Goal: Transaction & Acquisition: Purchase product/service

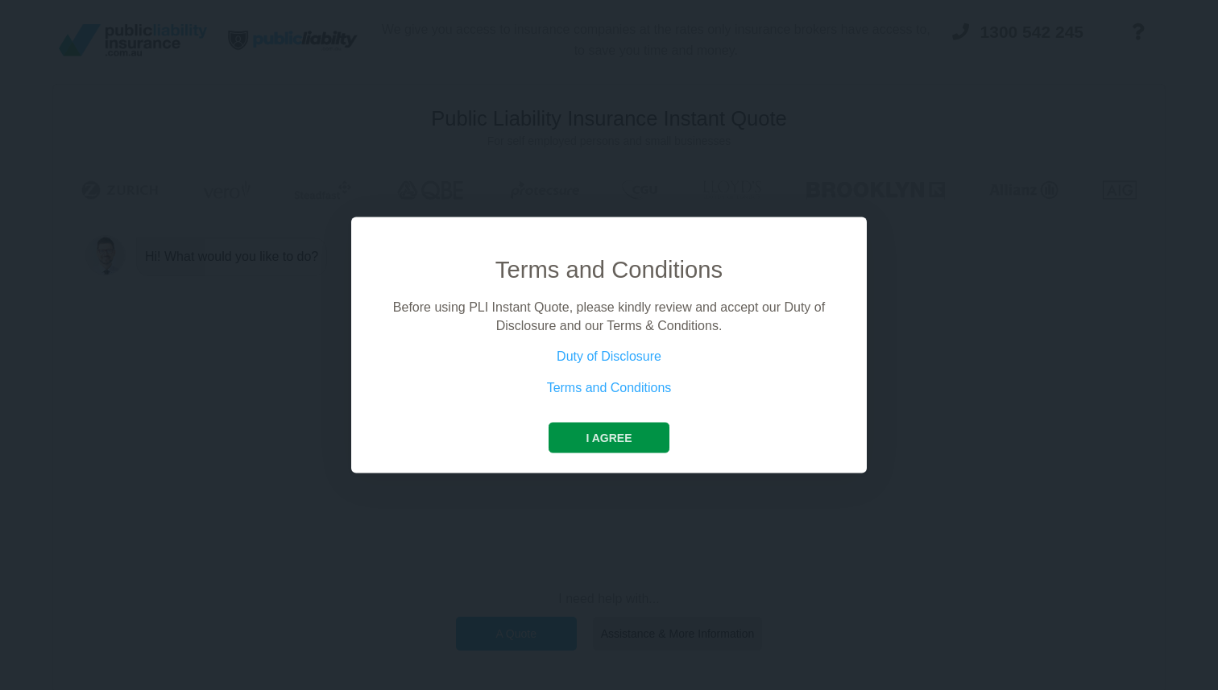
click at [585, 427] on button "I agree" at bounding box center [608, 438] width 120 height 31
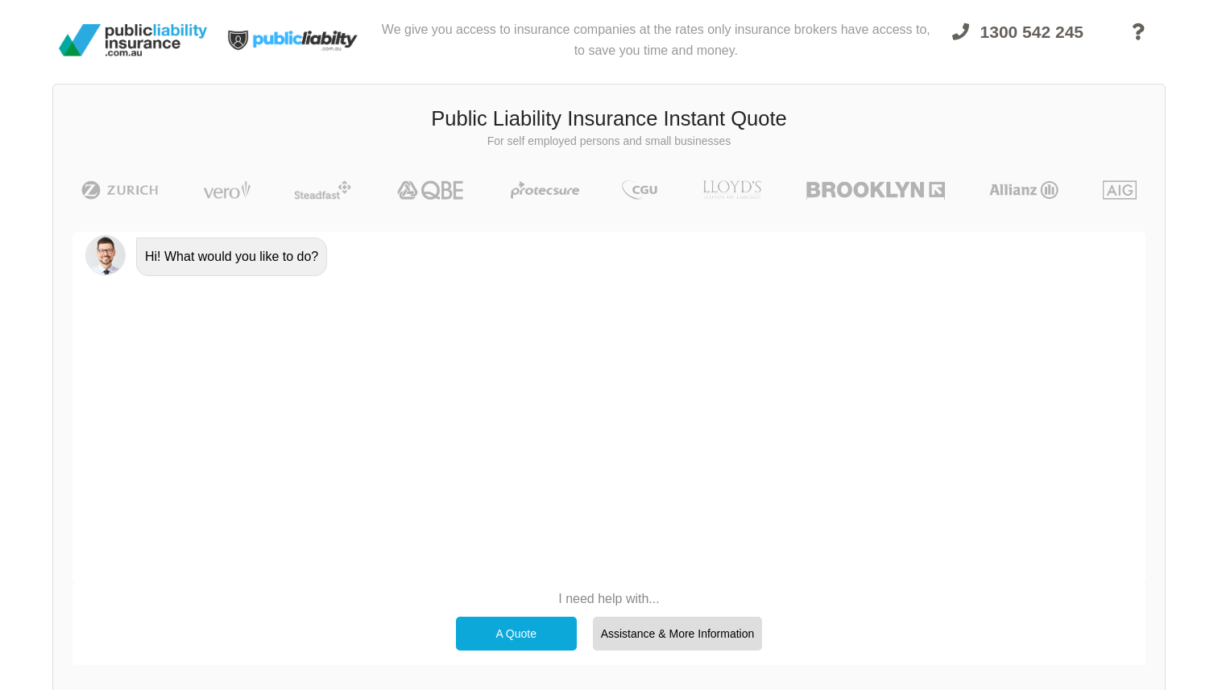
click at [505, 635] on div "A Quote" at bounding box center [516, 634] width 121 height 34
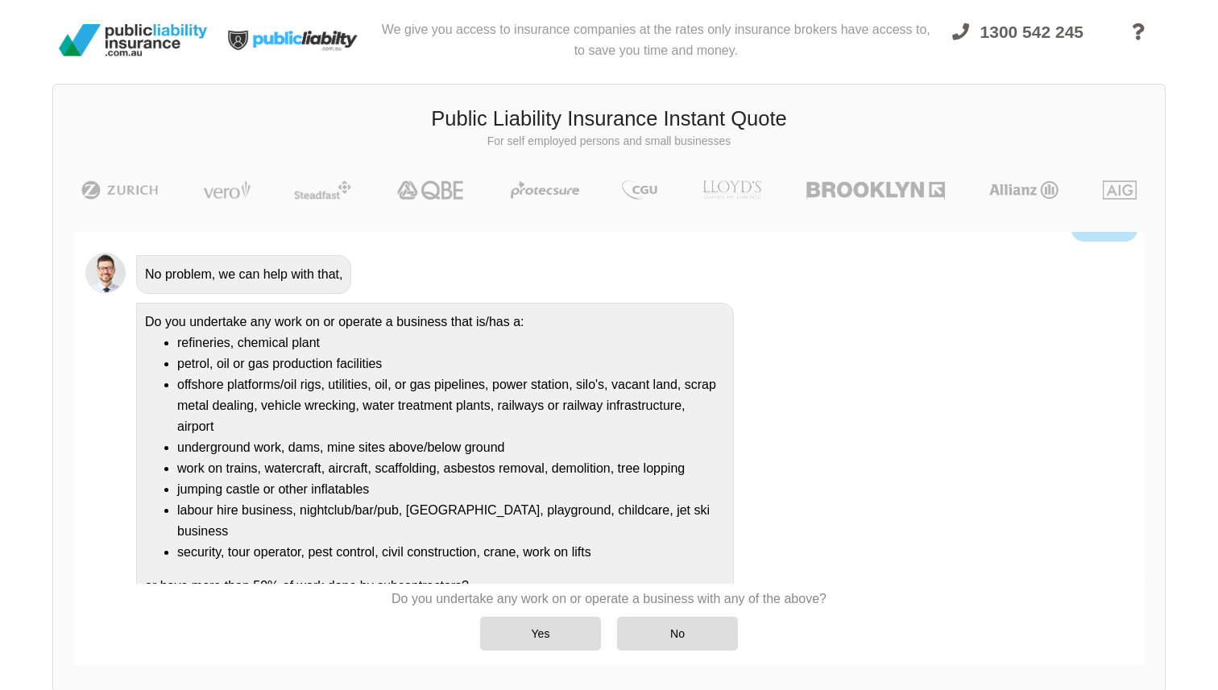
scroll to position [93, 0]
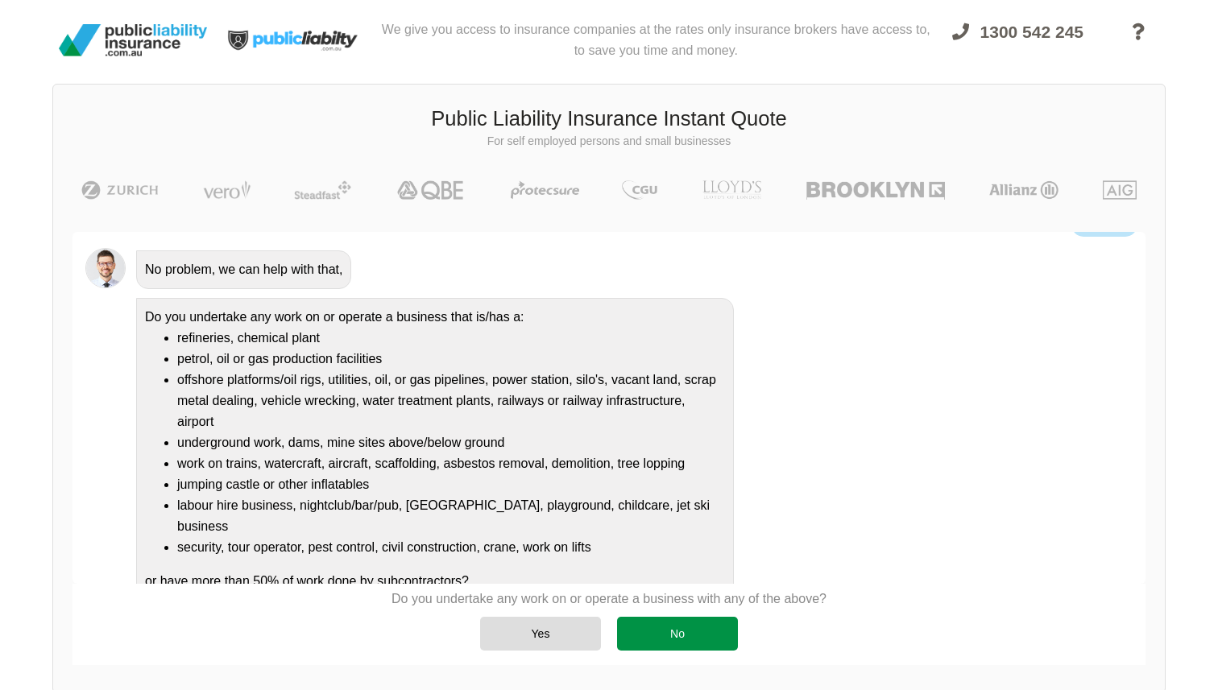
click at [644, 632] on div "No" at bounding box center [677, 634] width 121 height 34
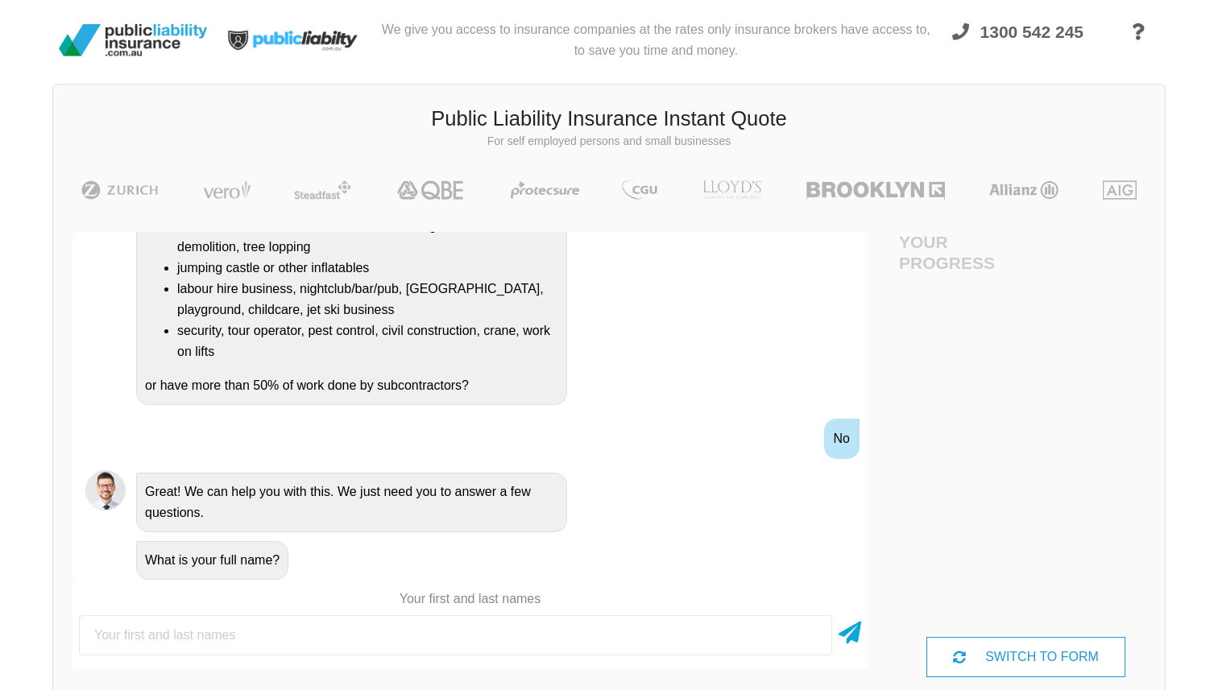
scroll to position [0, 0]
click at [207, 635] on input "text" at bounding box center [455, 635] width 753 height 40
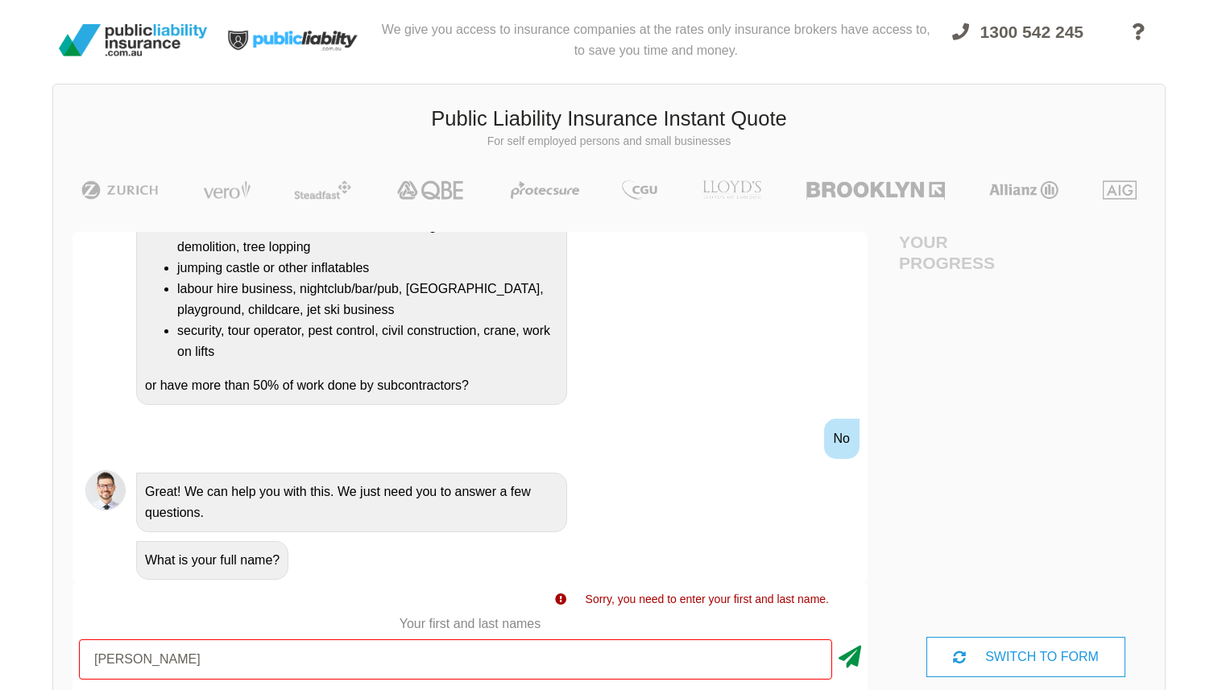
click at [846, 643] on icon at bounding box center [849, 653] width 23 height 29
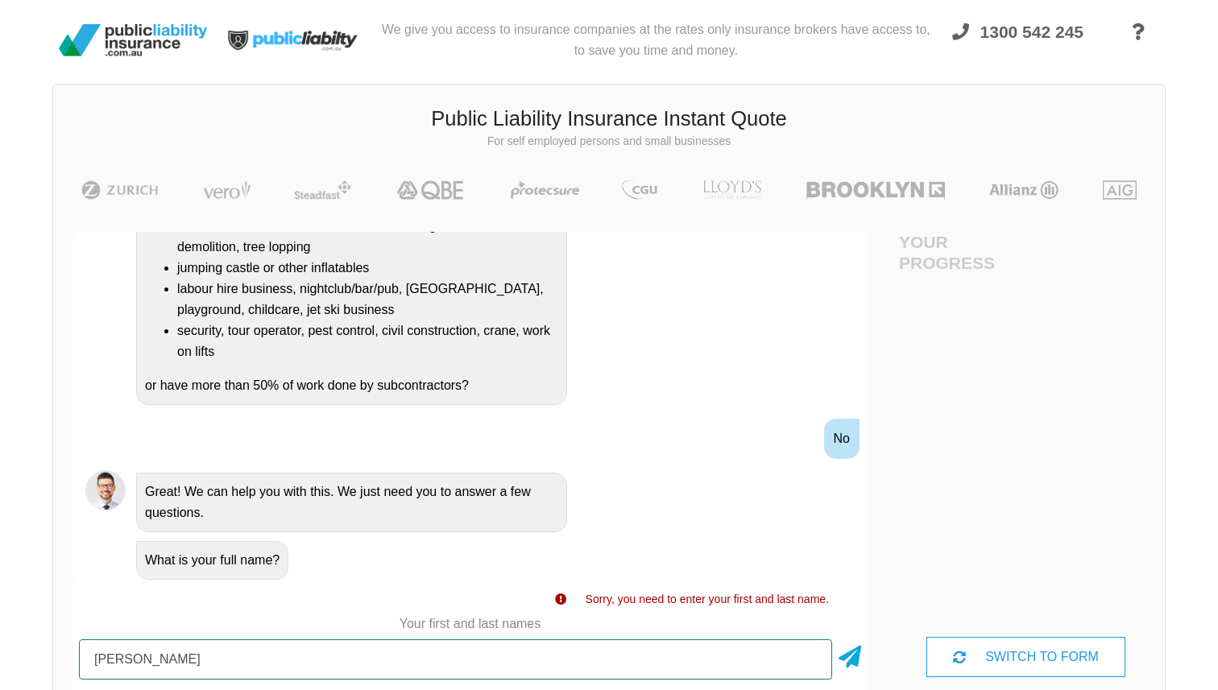
click at [259, 667] on input "[PERSON_NAME]" at bounding box center [455, 659] width 753 height 40
type input "[PERSON_NAME]"
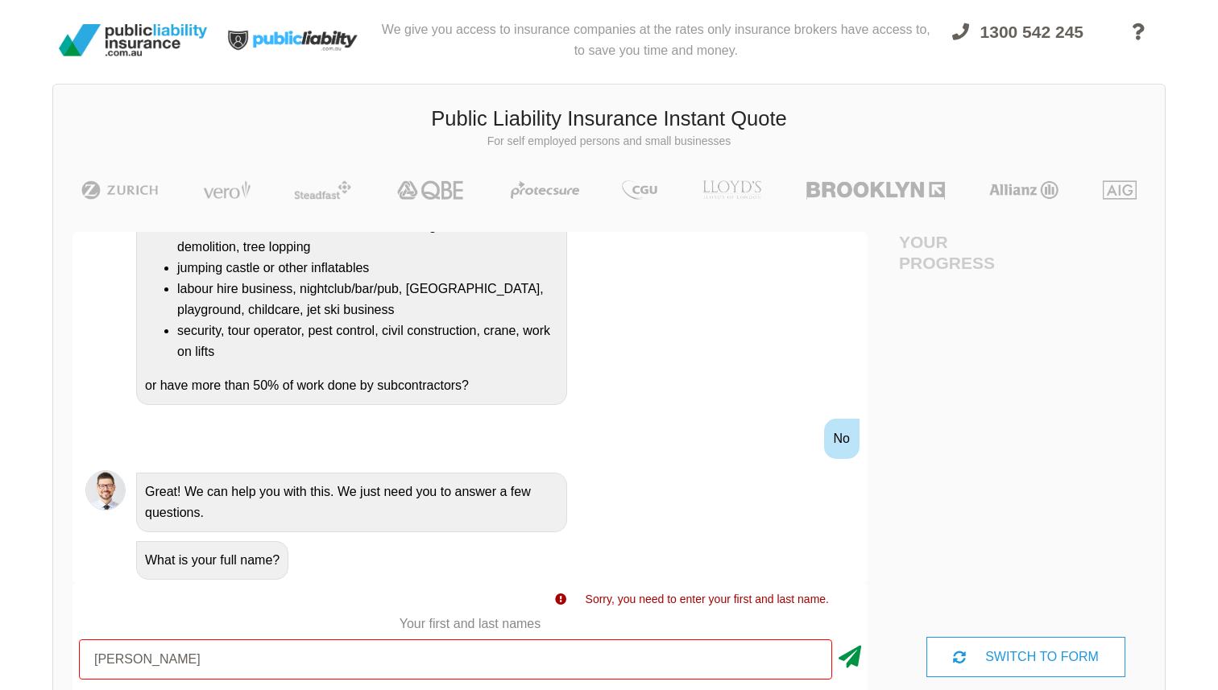
click at [858, 660] on icon at bounding box center [849, 653] width 23 height 29
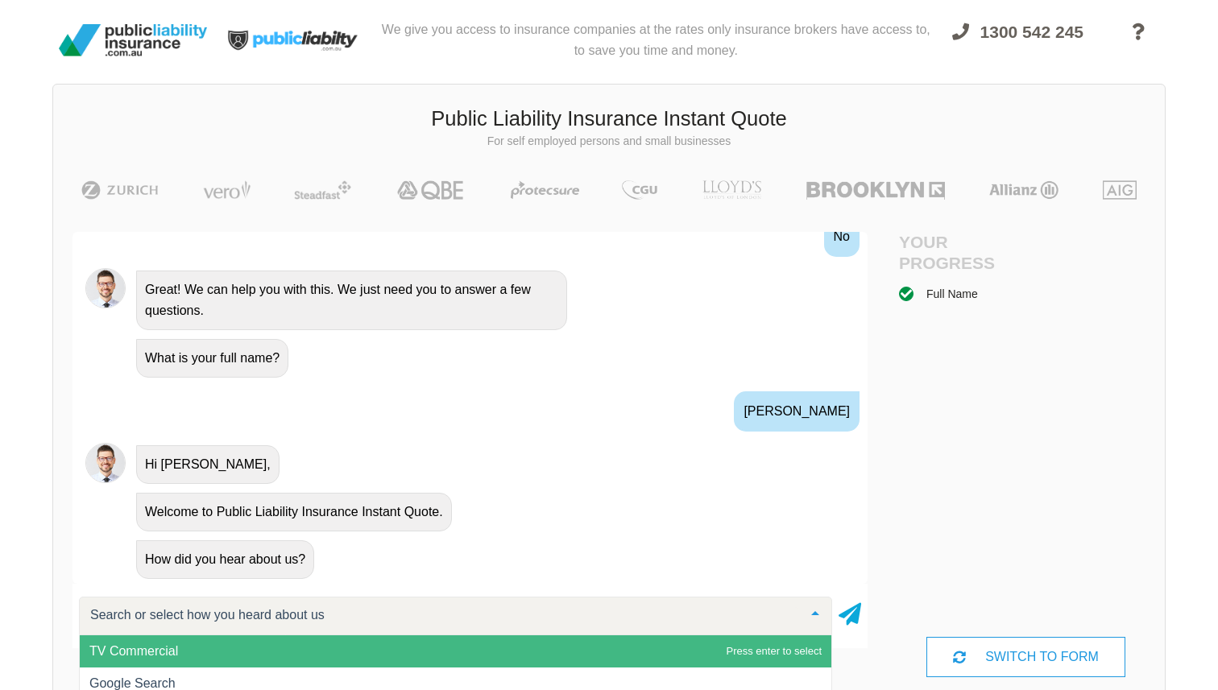
scroll to position [549, 0]
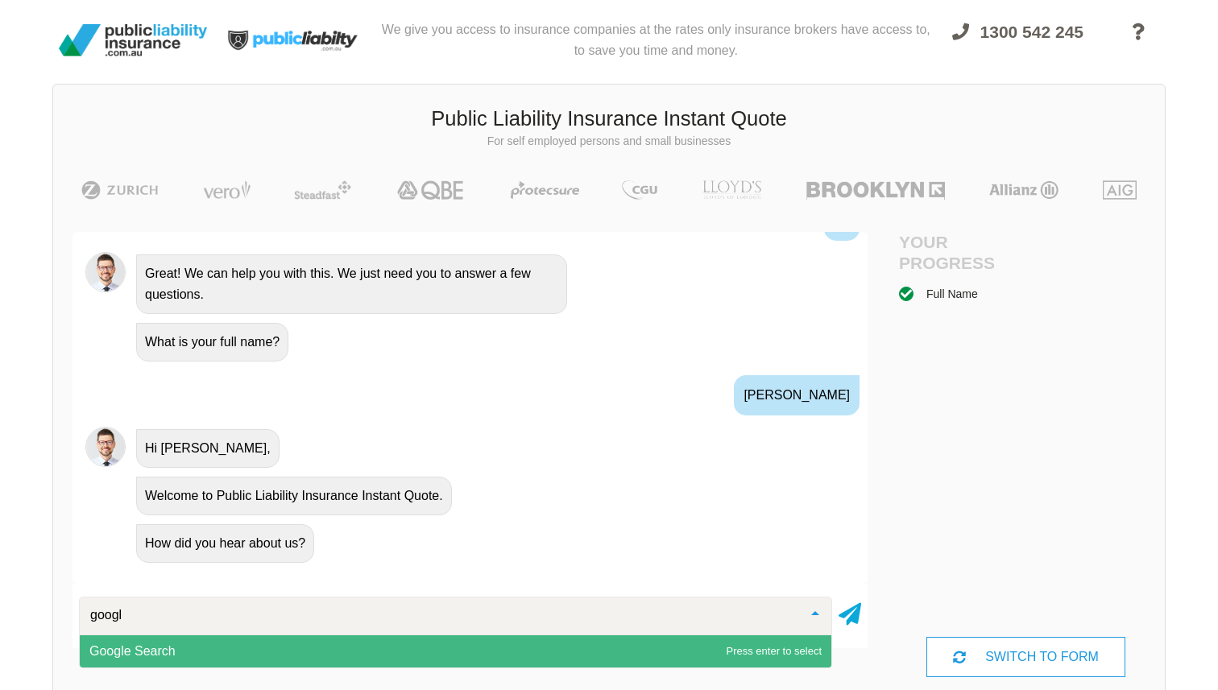
type input "google"
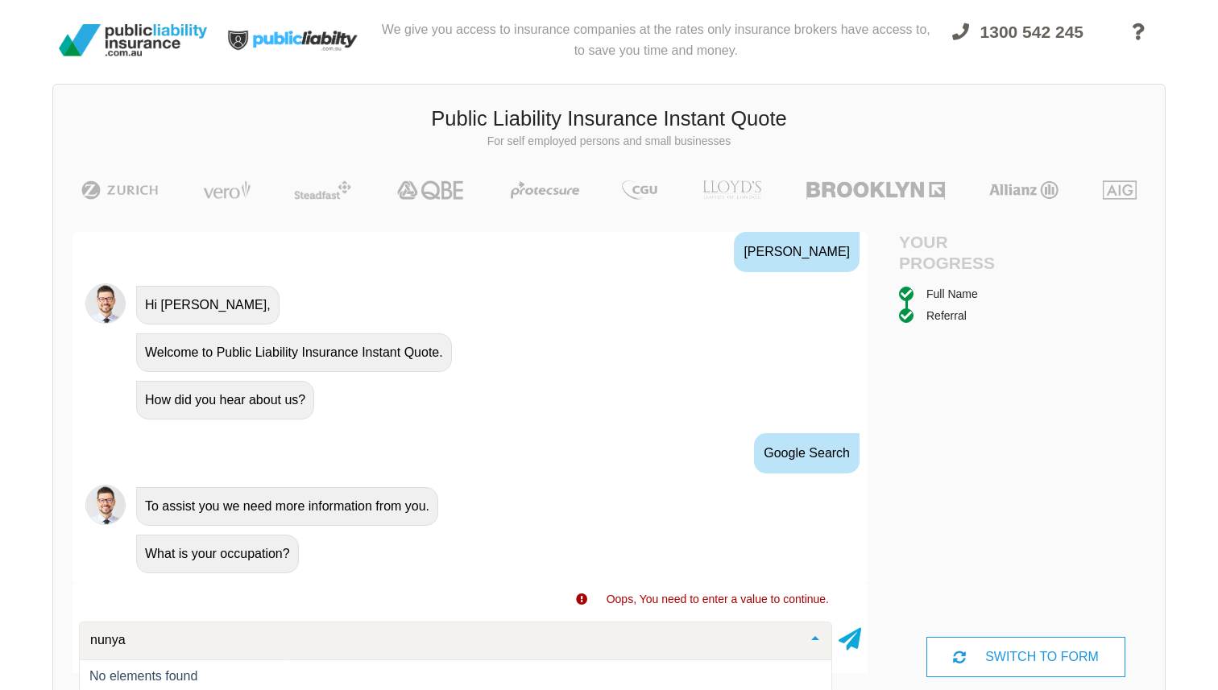
scroll to position [703, 0]
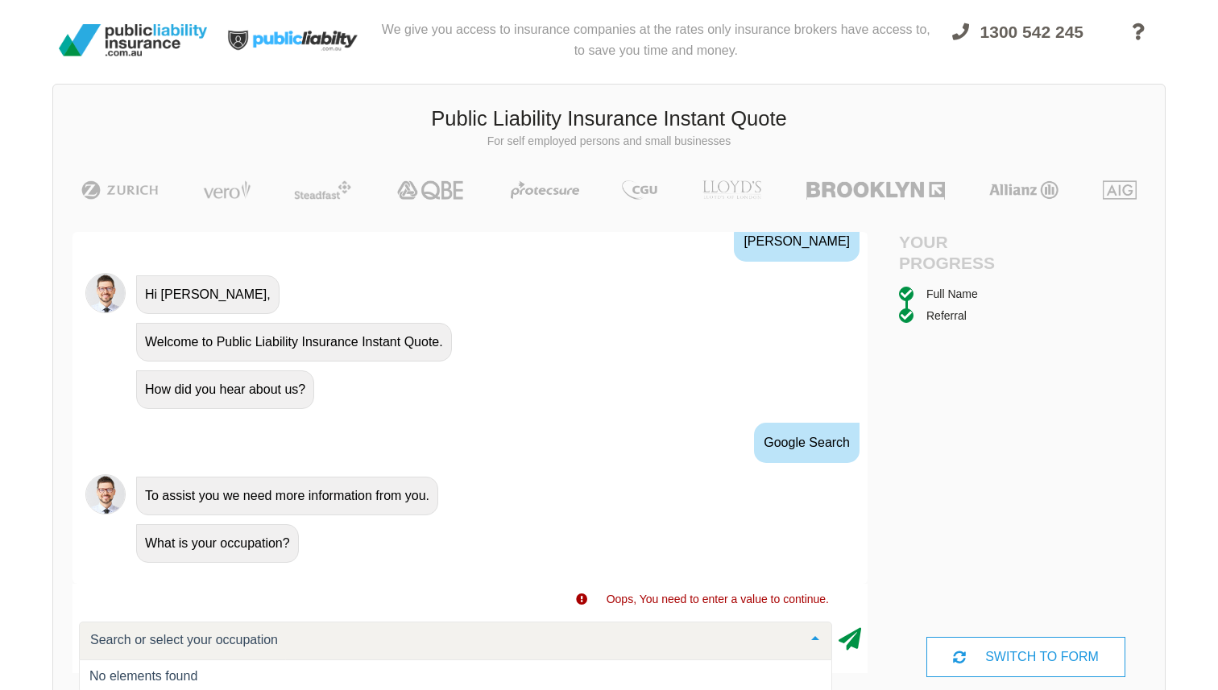
click at [850, 642] on icon at bounding box center [849, 636] width 23 height 29
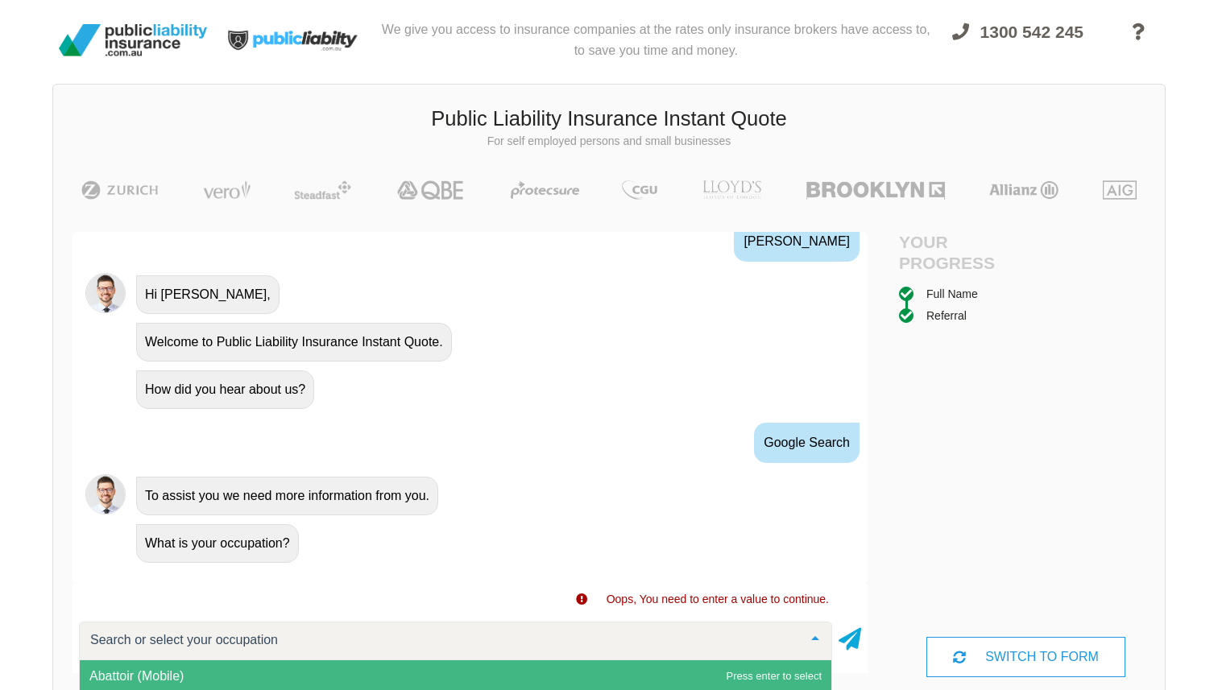
click at [548, 643] on div at bounding box center [455, 641] width 753 height 39
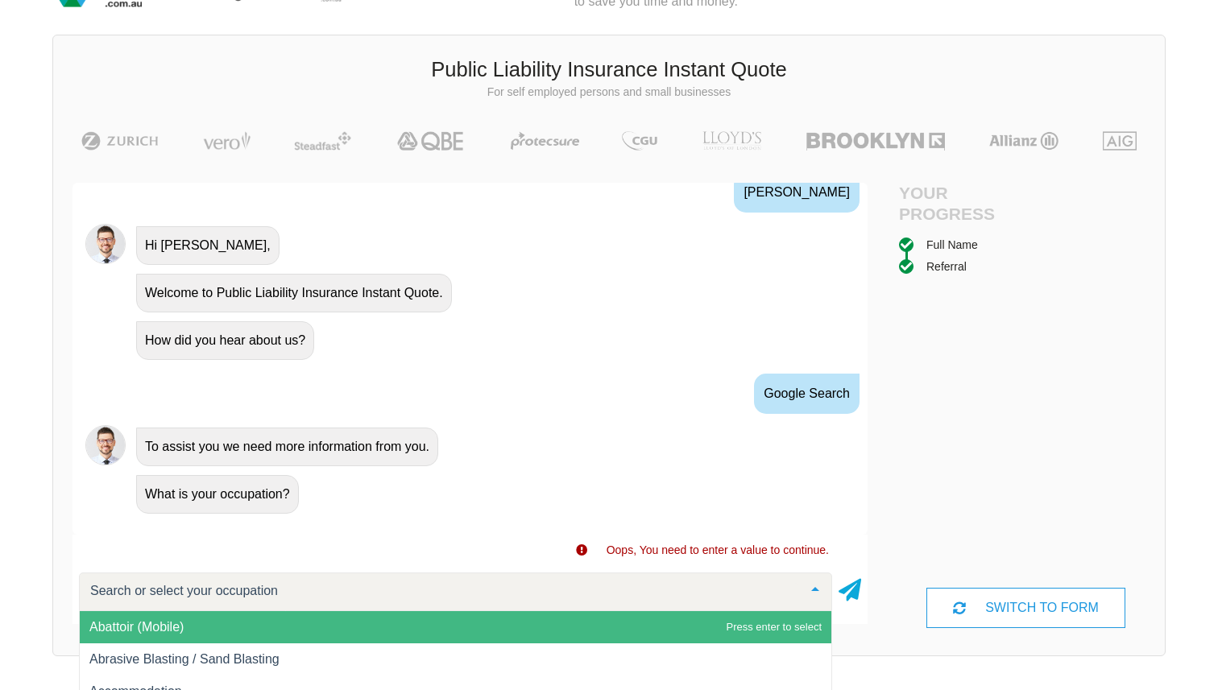
scroll to position [131, 0]
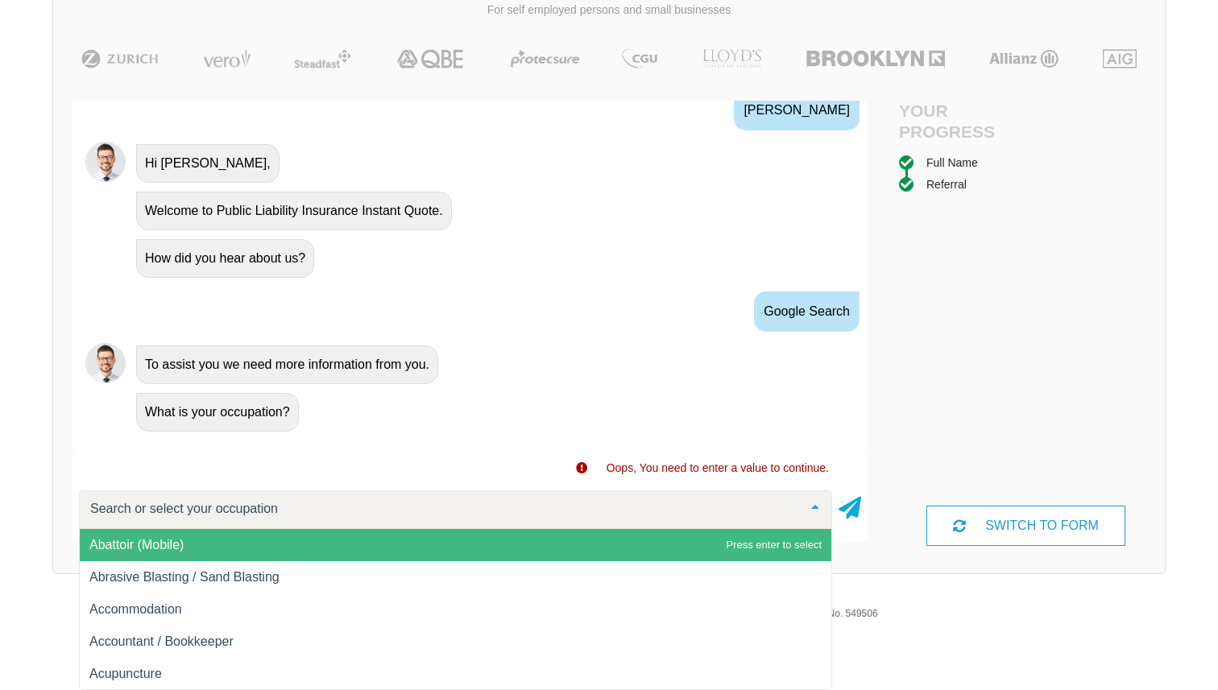
click at [196, 510] on input "text" at bounding box center [442, 509] width 713 height 16
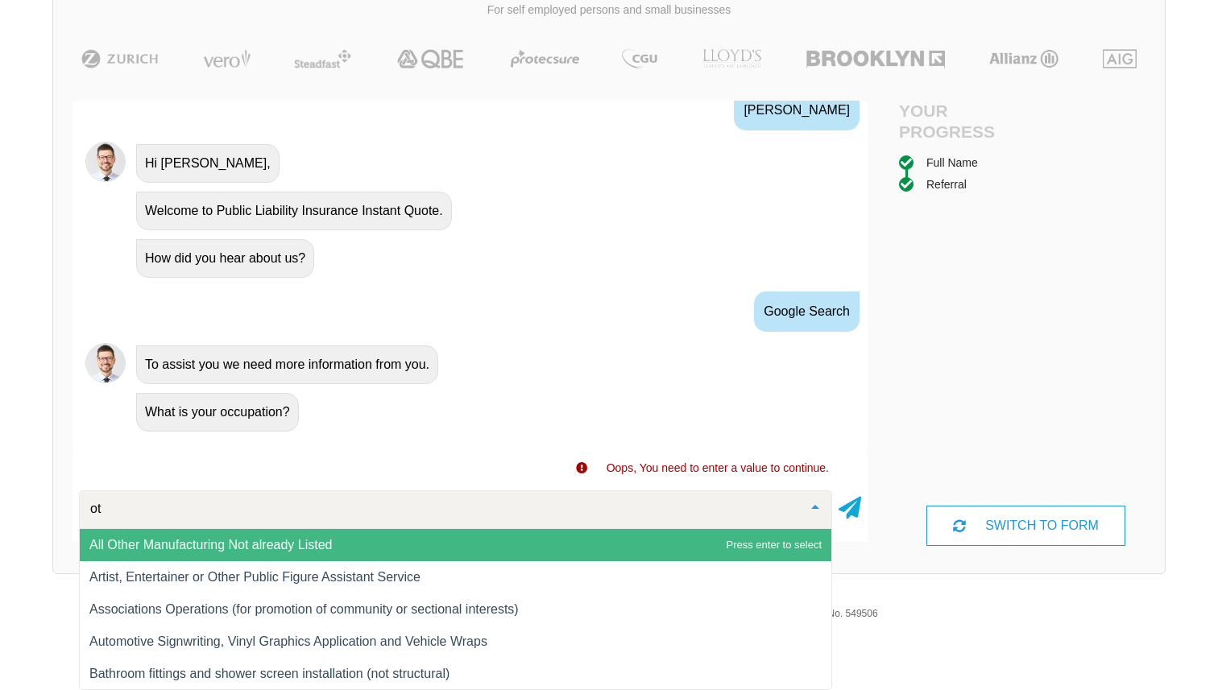
type input "o"
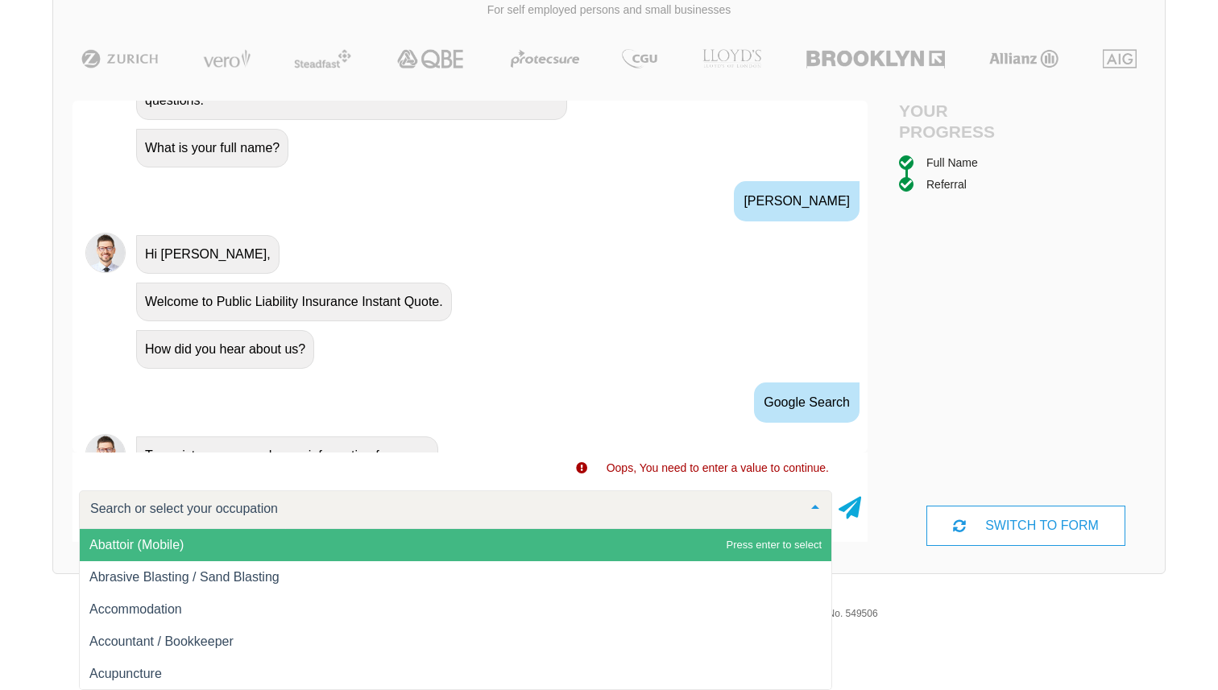
scroll to position [703, 0]
